Goal: Navigation & Orientation: Find specific page/section

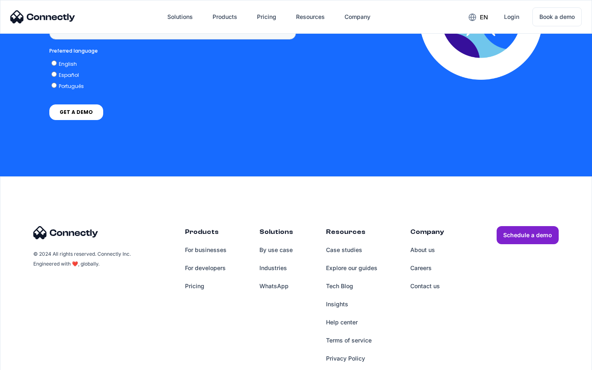
scroll to position [616, 0]
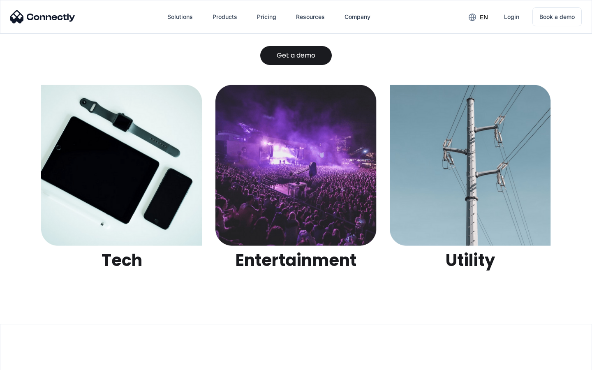
scroll to position [2593, 0]
